Goal: Transaction & Acquisition: Purchase product/service

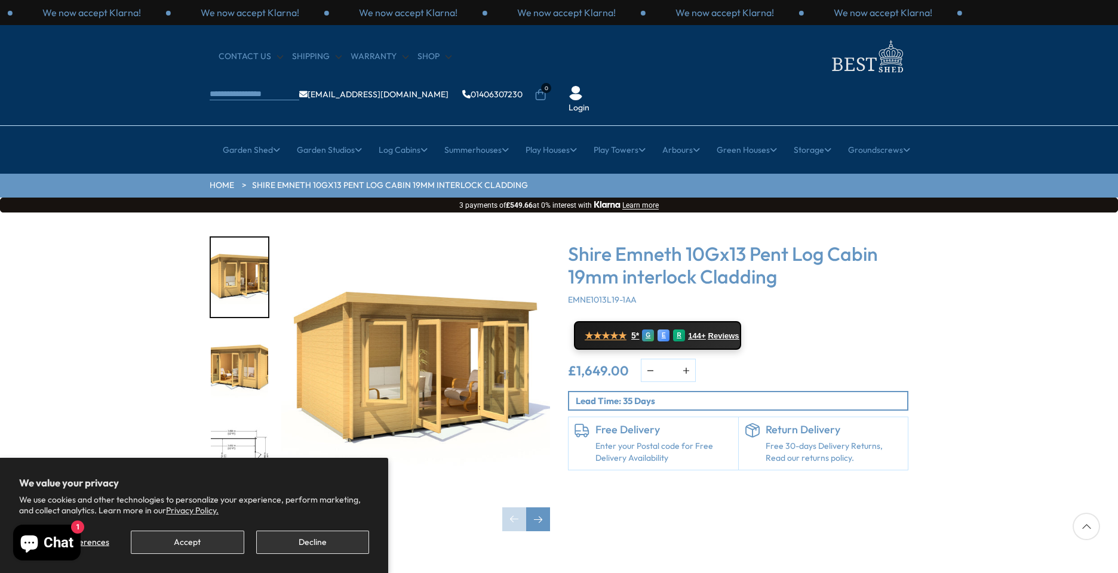
click at [355, 325] on img "1 / 15" at bounding box center [415, 370] width 269 height 269
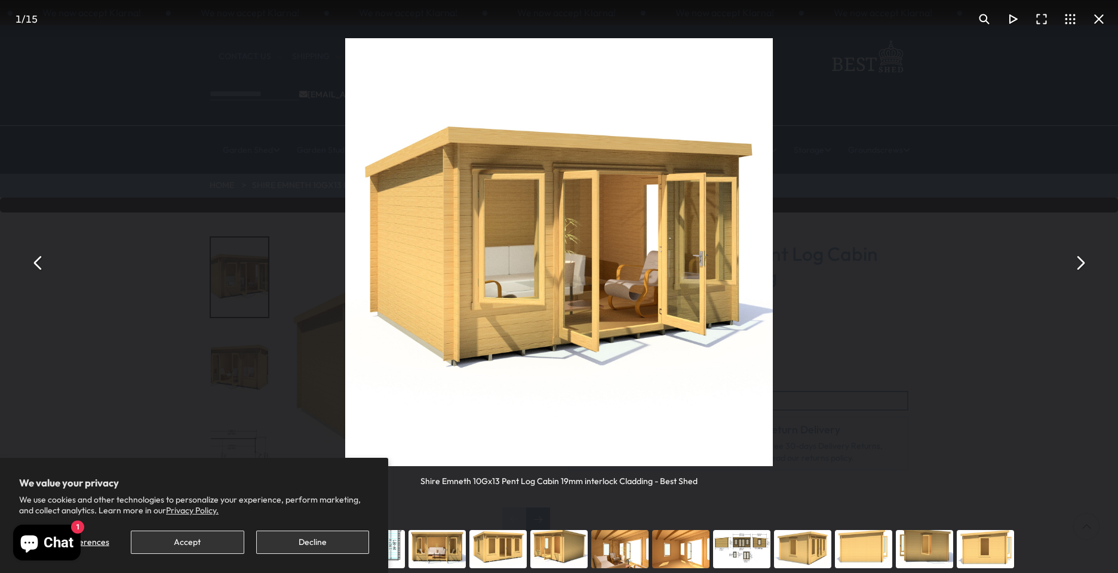
click at [482, 536] on div "You can close this modal content with the ESC key" at bounding box center [497, 549] width 61 height 48
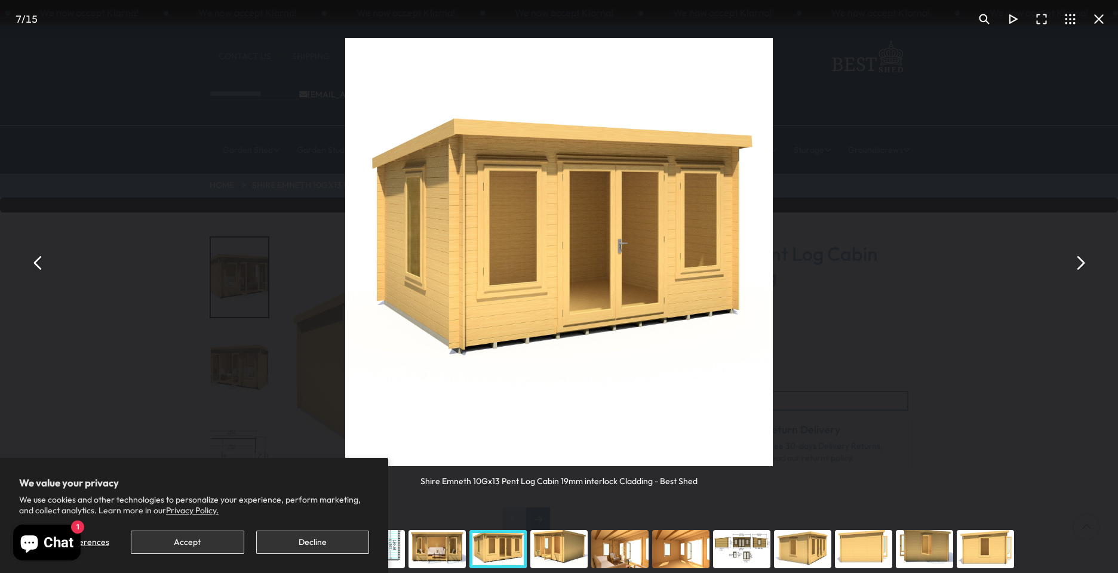
click at [559, 550] on div "You can close this modal content with the ESC key" at bounding box center [558, 549] width 61 height 48
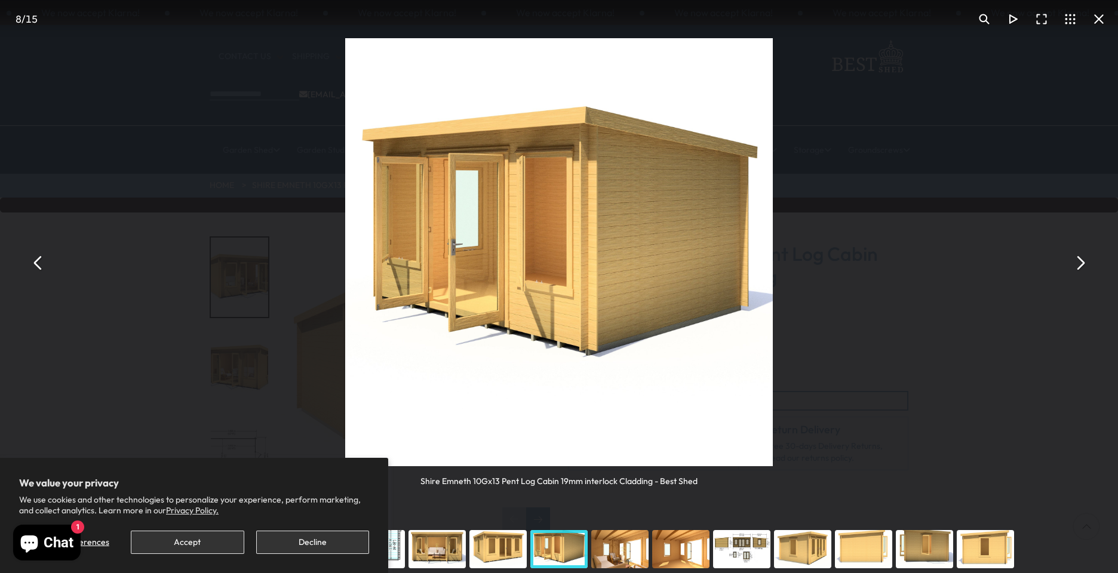
click at [610, 549] on div "You can close this modal content with the ESC key" at bounding box center [619, 549] width 61 height 48
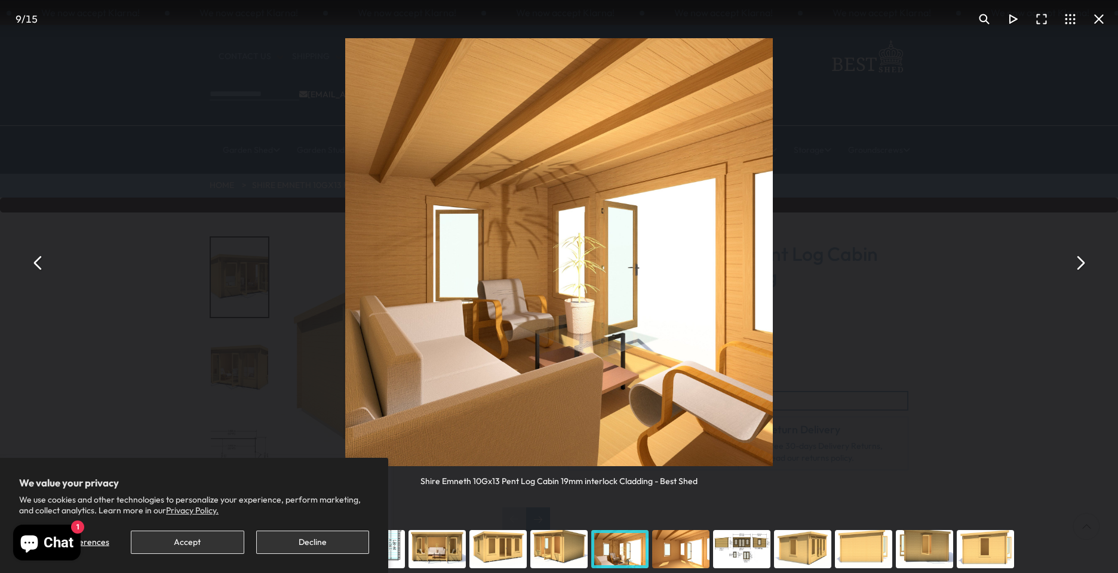
click at [670, 552] on div "You can close this modal content with the ESC key" at bounding box center [680, 549] width 61 height 48
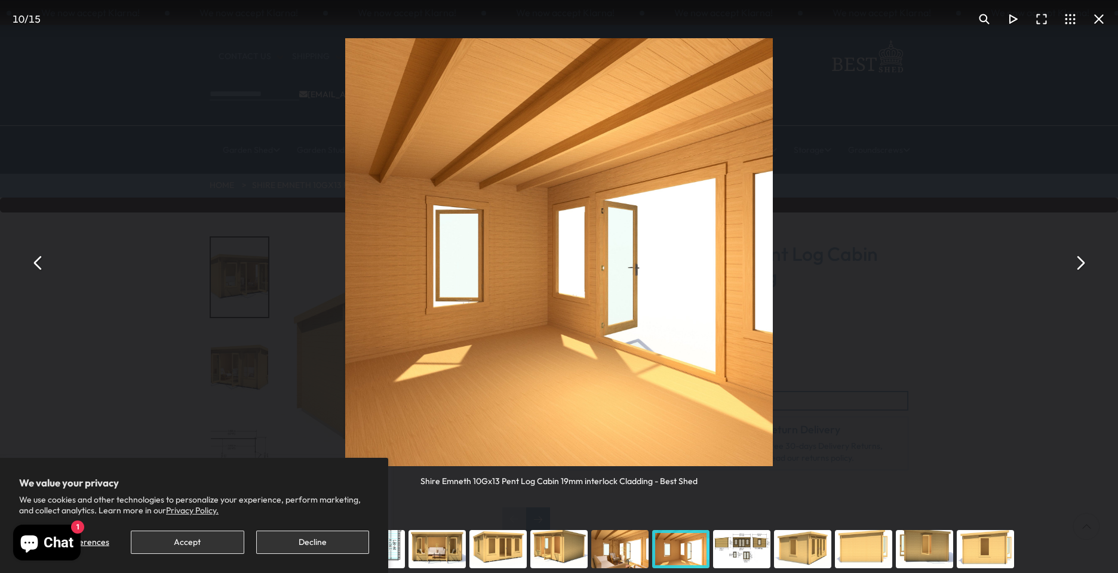
click at [736, 543] on div "You can close this modal content with the ESC key" at bounding box center [741, 549] width 61 height 48
